Goal: Transaction & Acquisition: Purchase product/service

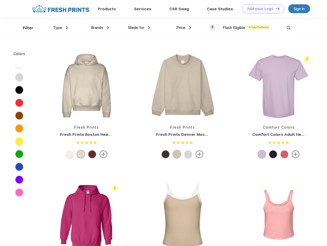
click at [261, 9] on link "Add your Logo Design Tool" at bounding box center [263, 8] width 42 height 9
click at [0, 0] on div "Design Tool" at bounding box center [0, 0] width 0 height 0
click at [275, 8] on link "Add your Logo Design Tool" at bounding box center [263, 8] width 42 height 9
click at [25, 28] on div "Filter" at bounding box center [28, 28] width 11 height 6
click at [61, 28] on span "Type" at bounding box center [57, 27] width 9 height 5
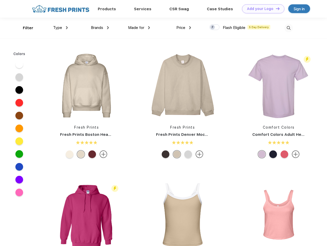
click at [100, 28] on span "Brands" at bounding box center [97, 27] width 12 height 5
click at [139, 28] on span "Made for" at bounding box center [136, 27] width 16 height 5
click at [184, 28] on span "Price" at bounding box center [180, 27] width 9 height 5
click at [215, 27] on div at bounding box center [214, 27] width 10 height 6
click at [213, 27] on input "checkbox" at bounding box center [210, 25] width 3 height 3
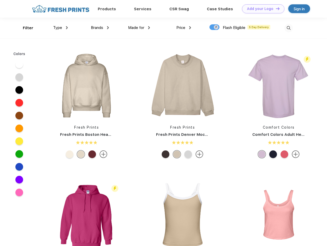
click at [289, 28] on img at bounding box center [288, 28] width 8 height 8
